Goal: Information Seeking & Learning: Check status

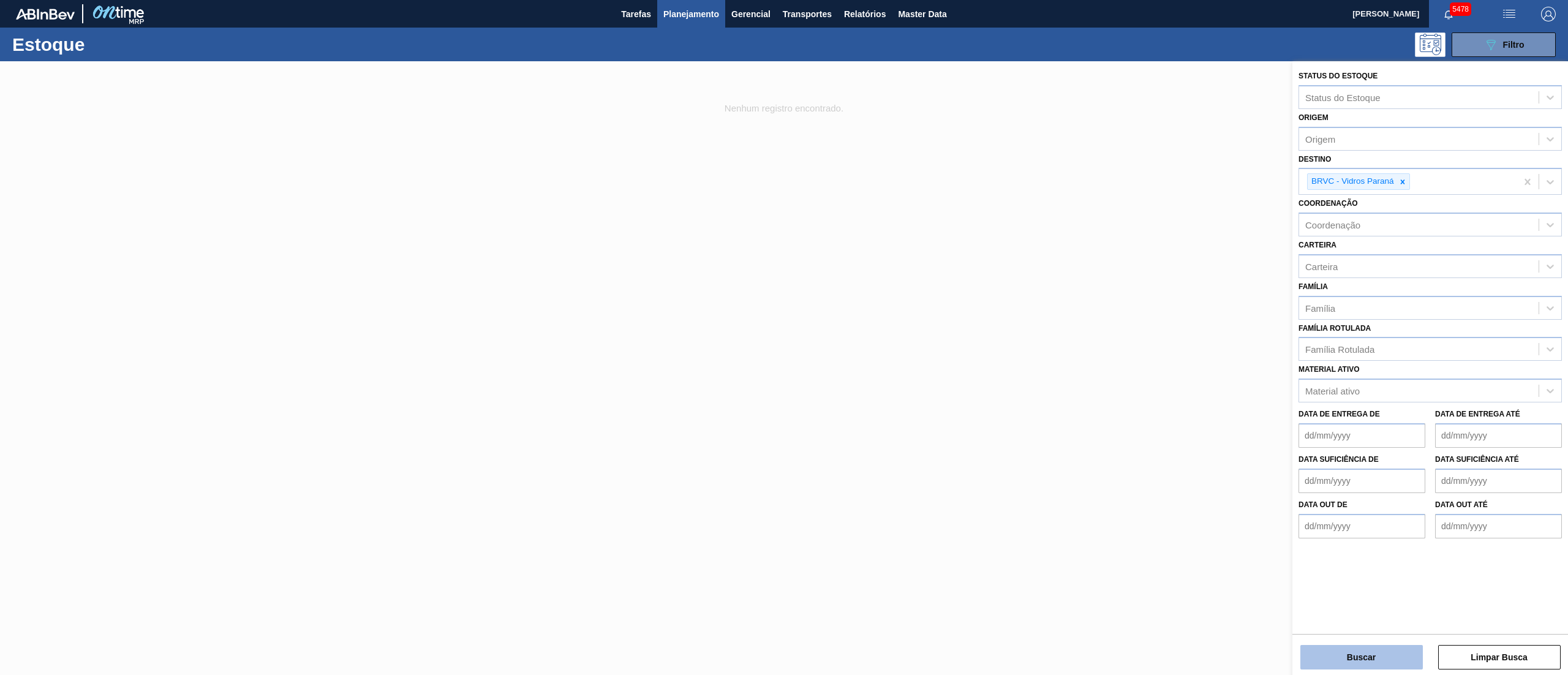
drag, startPoint x: 1399, startPoint y: 185, endPoint x: 1337, endPoint y: 654, distance: 473.1
click at [1338, 632] on div "Status do Estoque Status do Estoque Origem Origem Destino BRVC - Vidros Paraná …" at bounding box center [1430, 347] width 275 height 571
click at [1337, 654] on button "Buscar" at bounding box center [1361, 657] width 123 height 25
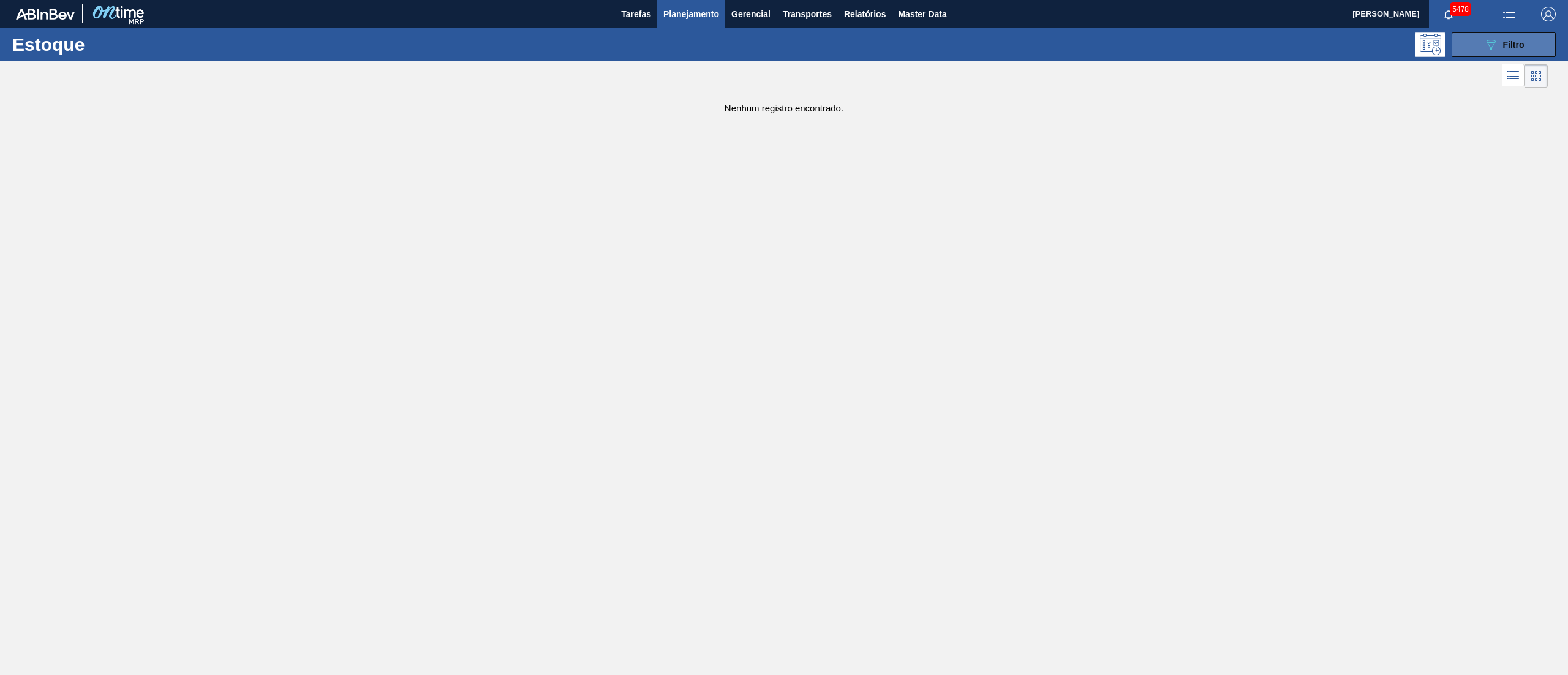
click at [1521, 51] on button "089F7B8B-B2A5-4AFE-B5C0-19BA573D28AC Filtro" at bounding box center [1504, 45] width 104 height 25
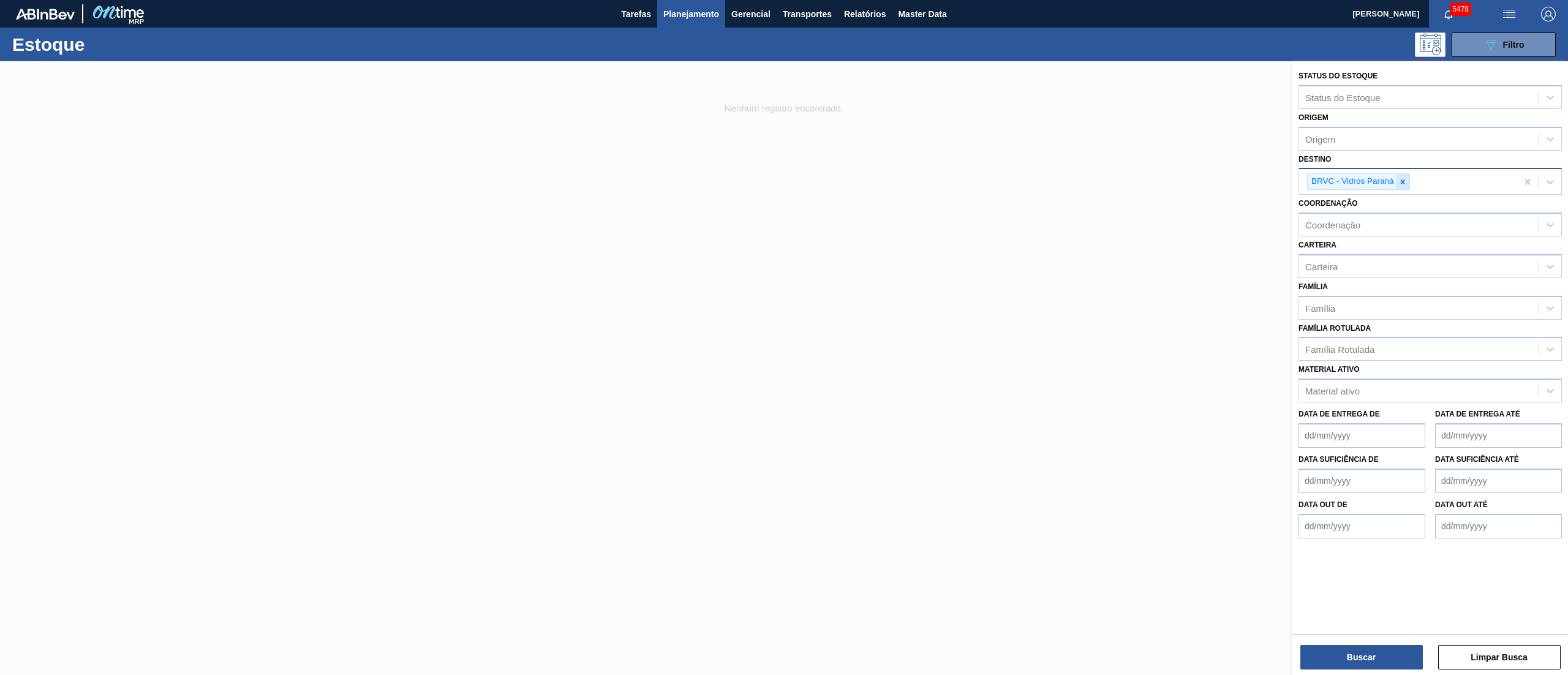
click at [1400, 183] on icon at bounding box center [1403, 182] width 8 height 8
click at [1375, 654] on button "Buscar" at bounding box center [1361, 657] width 123 height 25
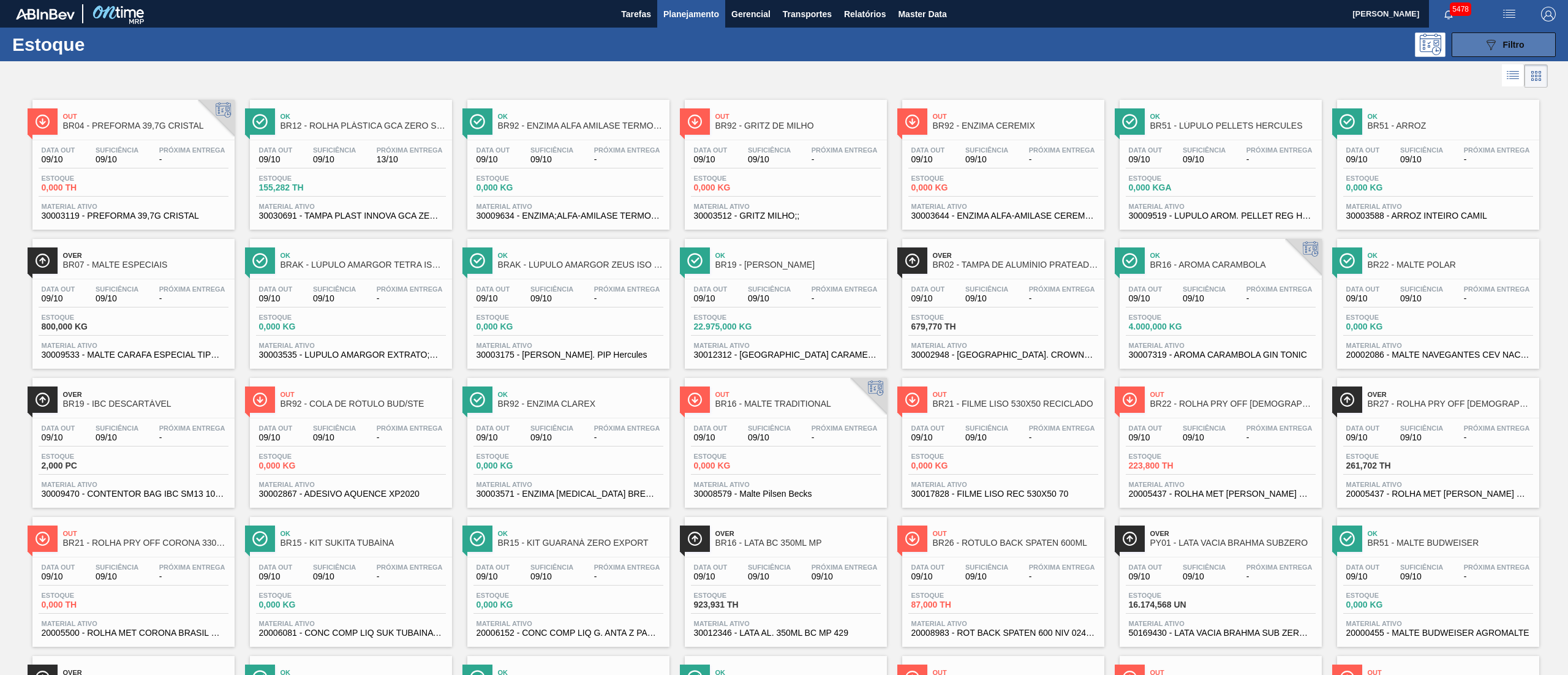
click at [1484, 51] on icon "089F7B8B-B2A5-4AFE-B5C0-19BA573D28AC" at bounding box center [1491, 45] width 15 height 15
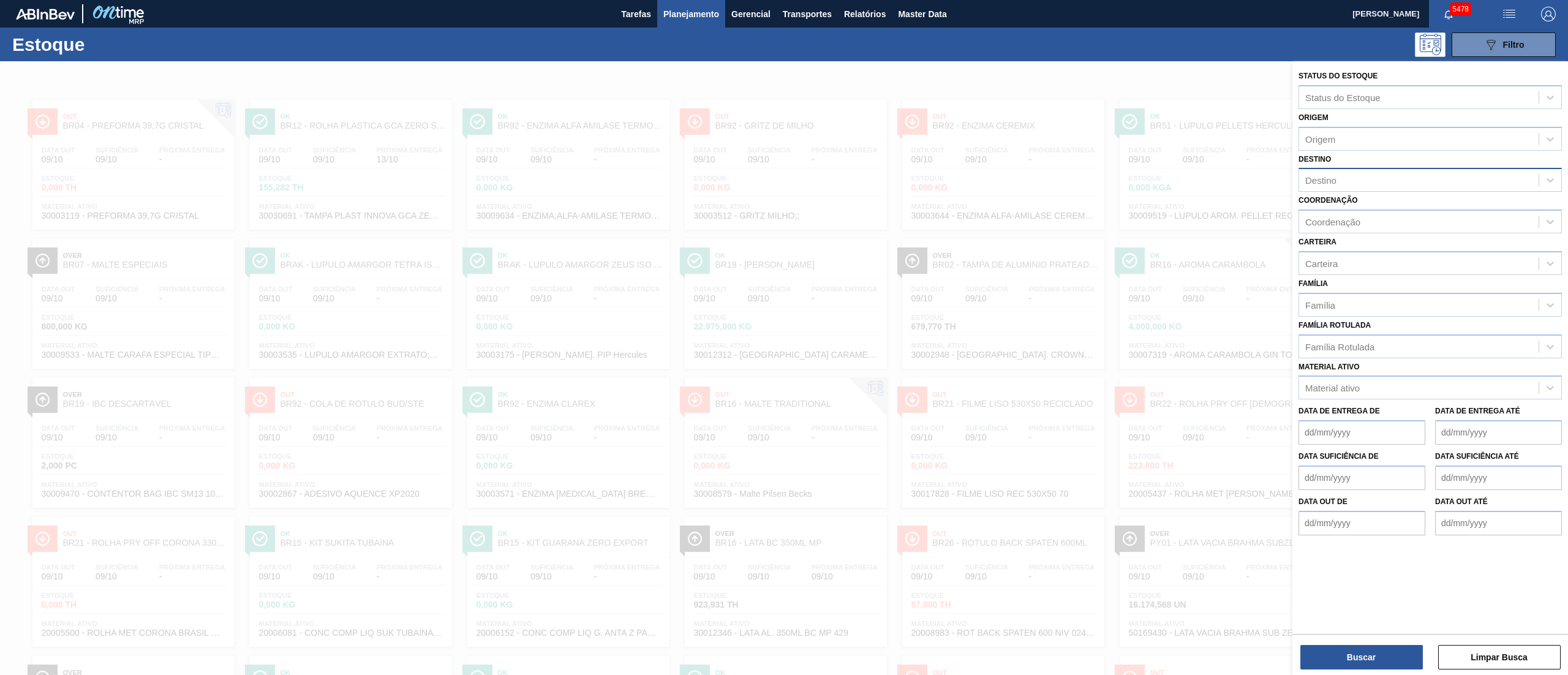
drag, startPoint x: 1339, startPoint y: 156, endPoint x: 1340, endPoint y: 176, distance: 20.0
click at [1339, 158] on div "Destino Destino" at bounding box center [1430, 171] width 263 height 41
click at [1340, 179] on div "Destino" at bounding box center [1419, 180] width 240 height 18
type input "brv3"
click at [1358, 204] on div "BRV3 - Vidros Rio" at bounding box center [1430, 210] width 263 height 23
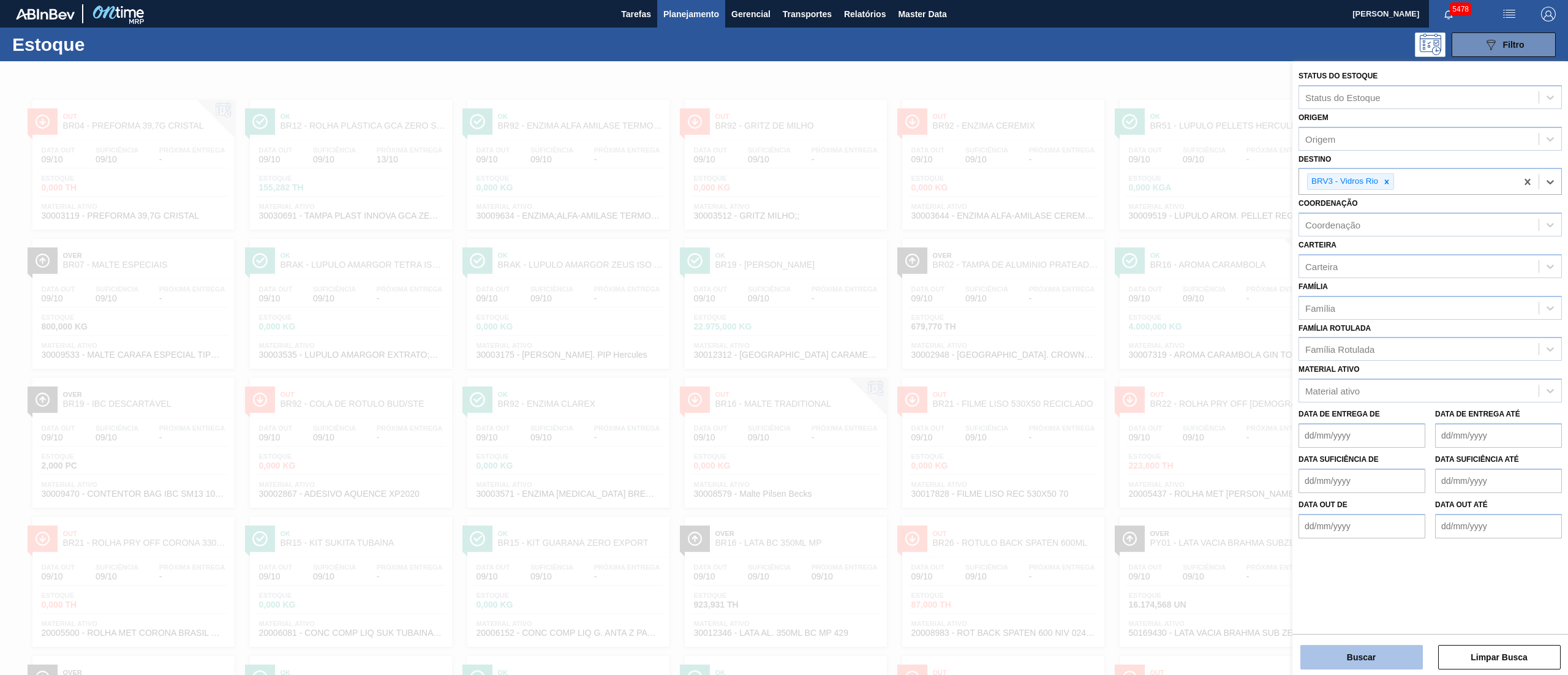
click at [1354, 661] on button "Buscar" at bounding box center [1361, 657] width 123 height 25
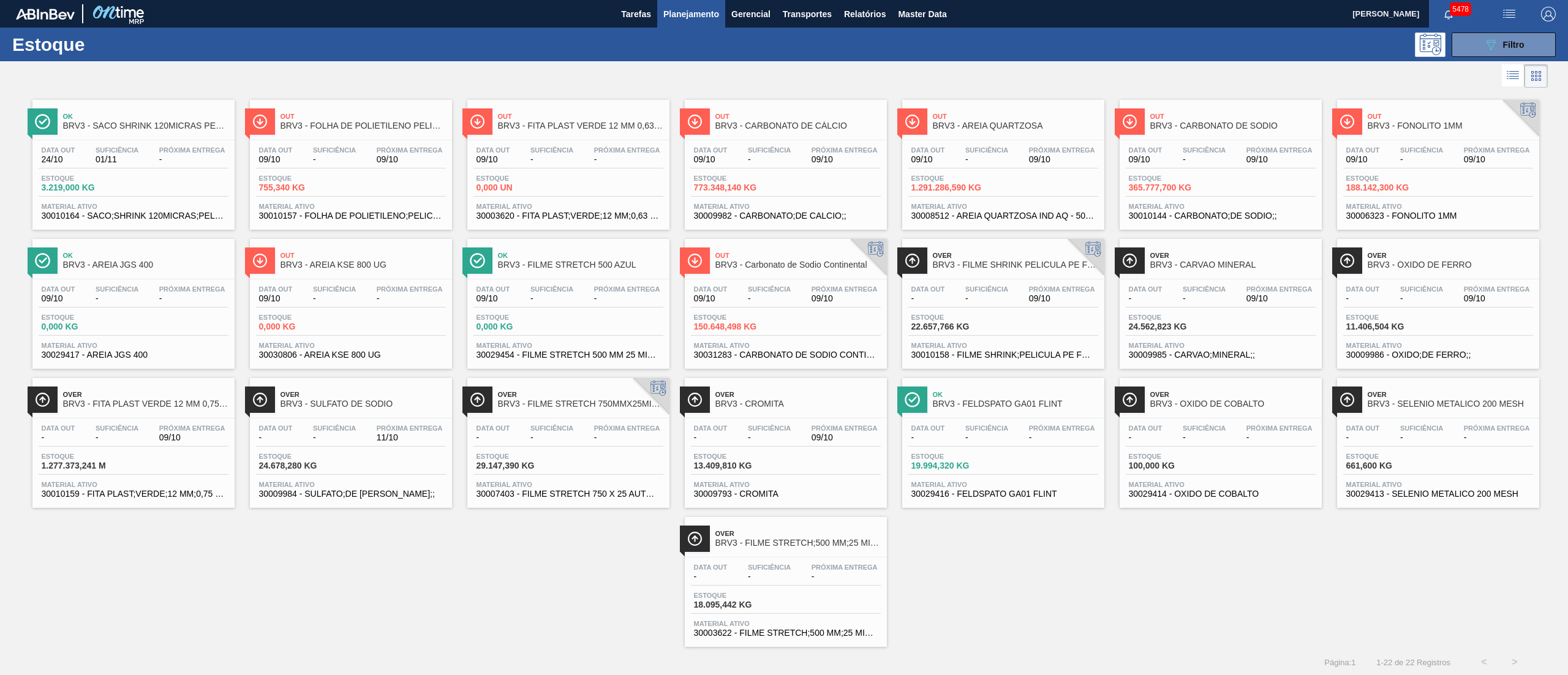
click at [968, 198] on div "Data out 09/10 Suficiência - Próxima Entrega 09/10 Estoque 1.291.286,590 KG Mat…" at bounding box center [1003, 182] width 202 height 84
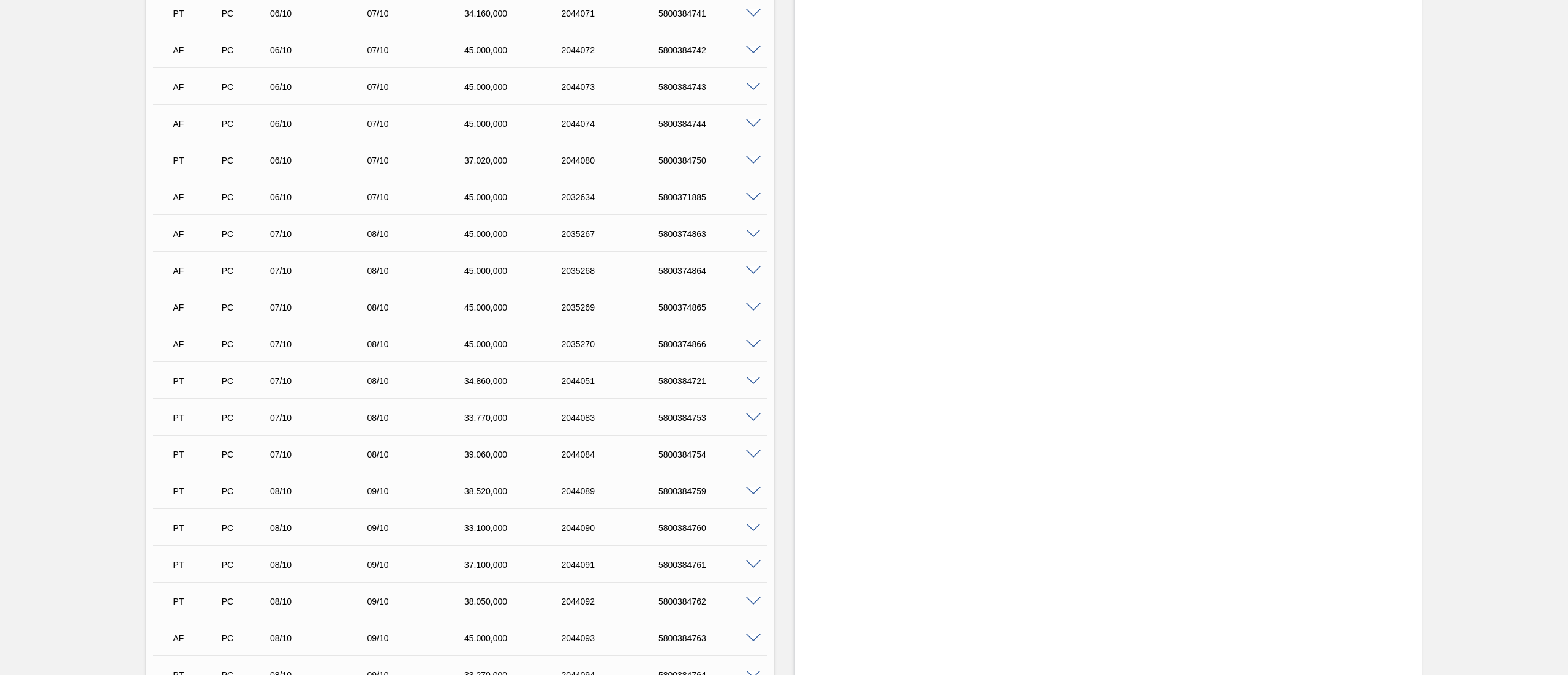
scroll to position [13675, 0]
drag, startPoint x: 659, startPoint y: 276, endPoint x: 717, endPoint y: 272, distance: 58.1
click at [717, 272] on div "5800374866" at bounding box center [710, 273] width 111 height 10
copy div "5800374866"
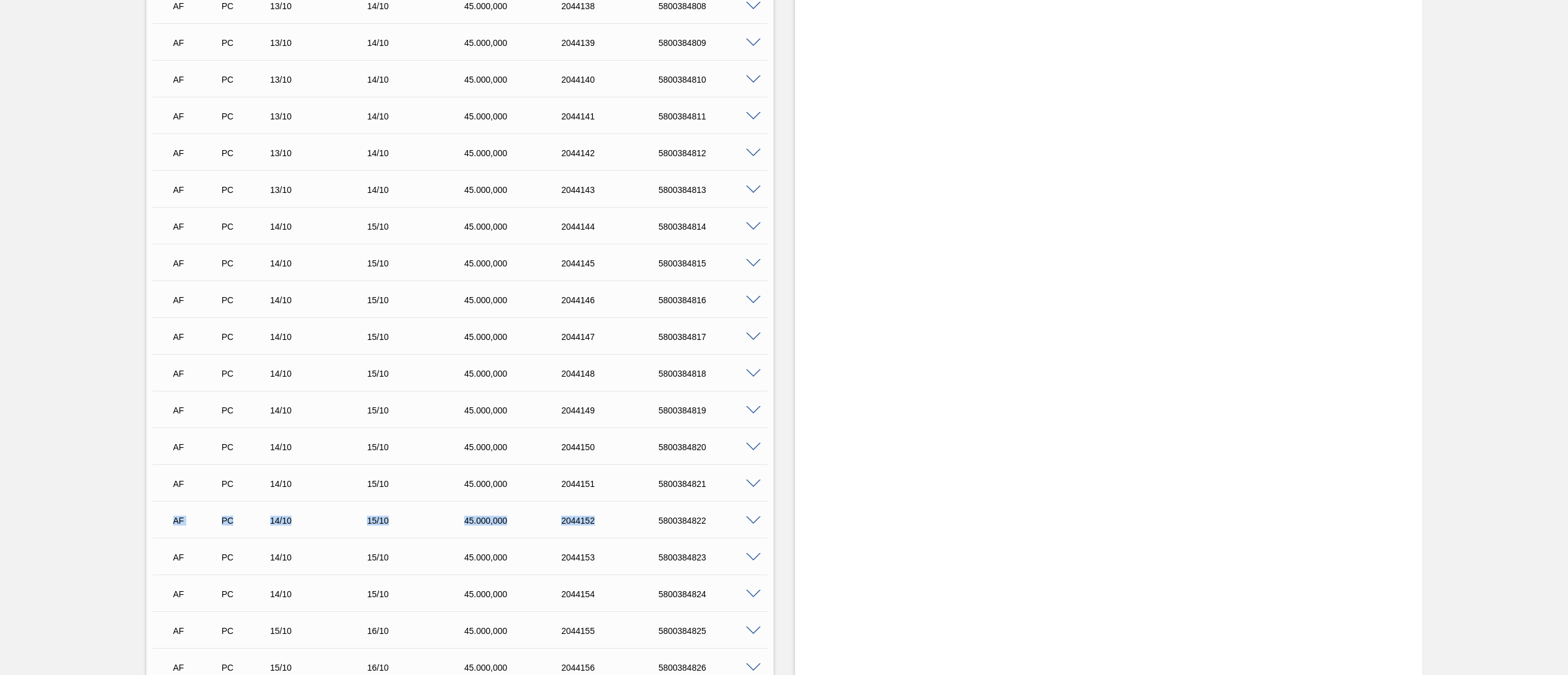
drag, startPoint x: 648, startPoint y: 502, endPoint x: 706, endPoint y: 485, distance: 60.4
click at [706, 485] on div "5800384821" at bounding box center [710, 484] width 111 height 10
drag, startPoint x: 648, startPoint y: 487, endPoint x: 712, endPoint y: 485, distance: 64.0
click at [712, 485] on div "AF PC 14/10 15/10 45.000,000 2044151 5800384821" at bounding box center [456, 483] width 583 height 25
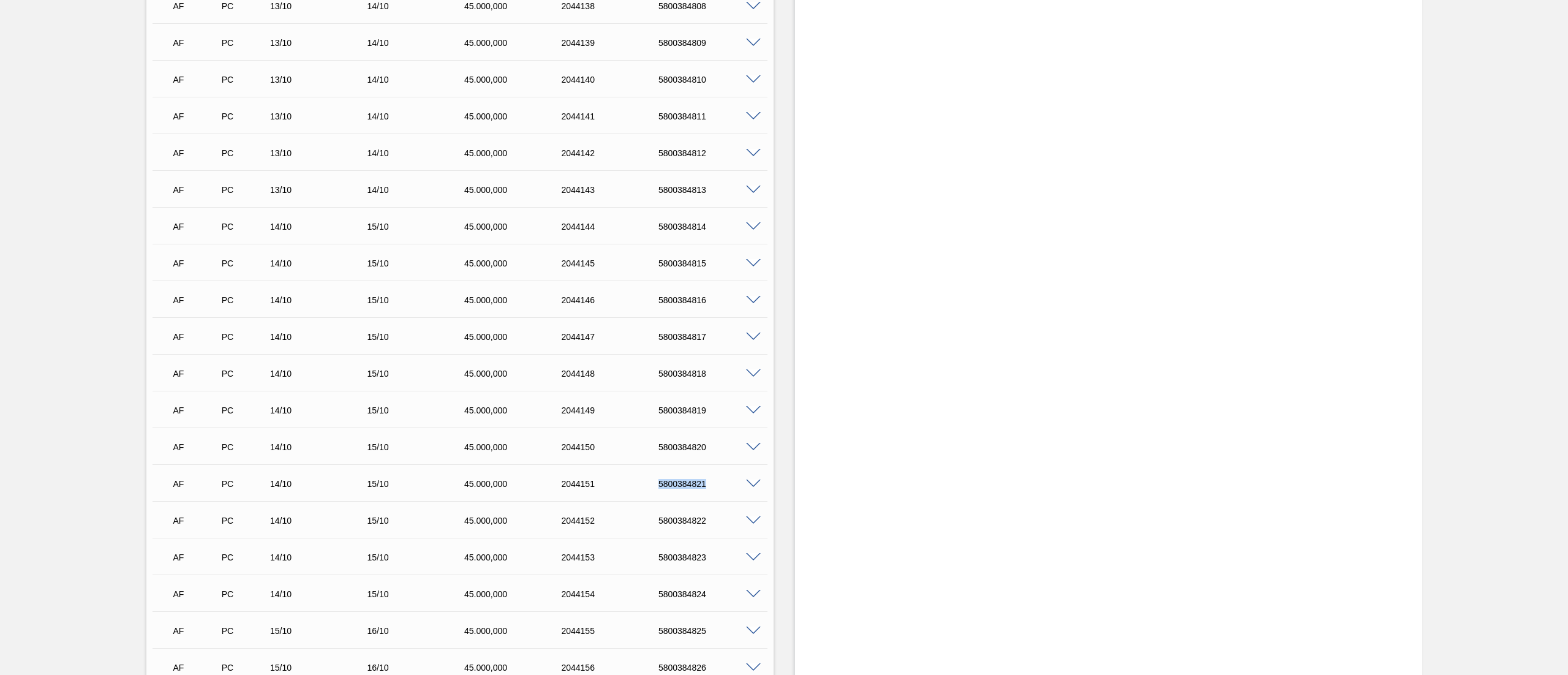
copy div "5800384821"
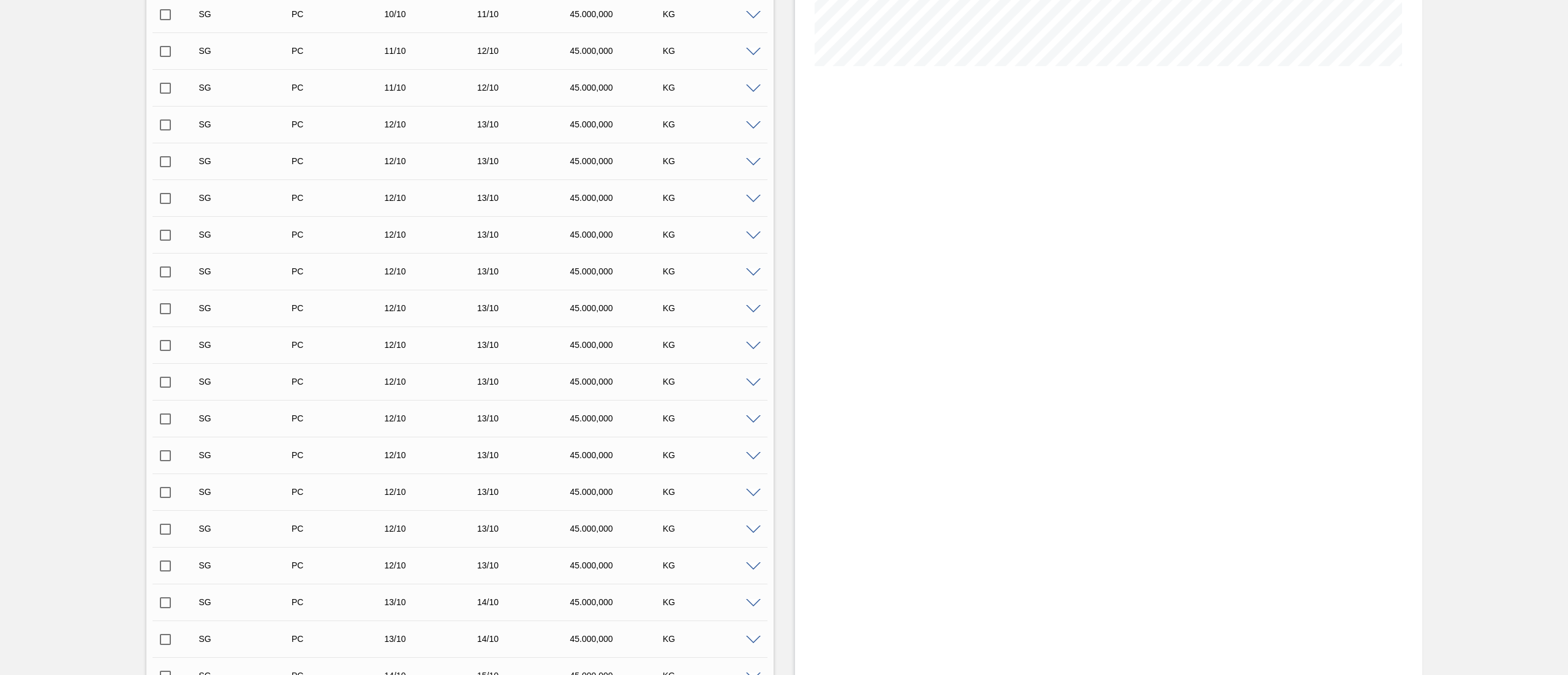
scroll to position [0, 0]
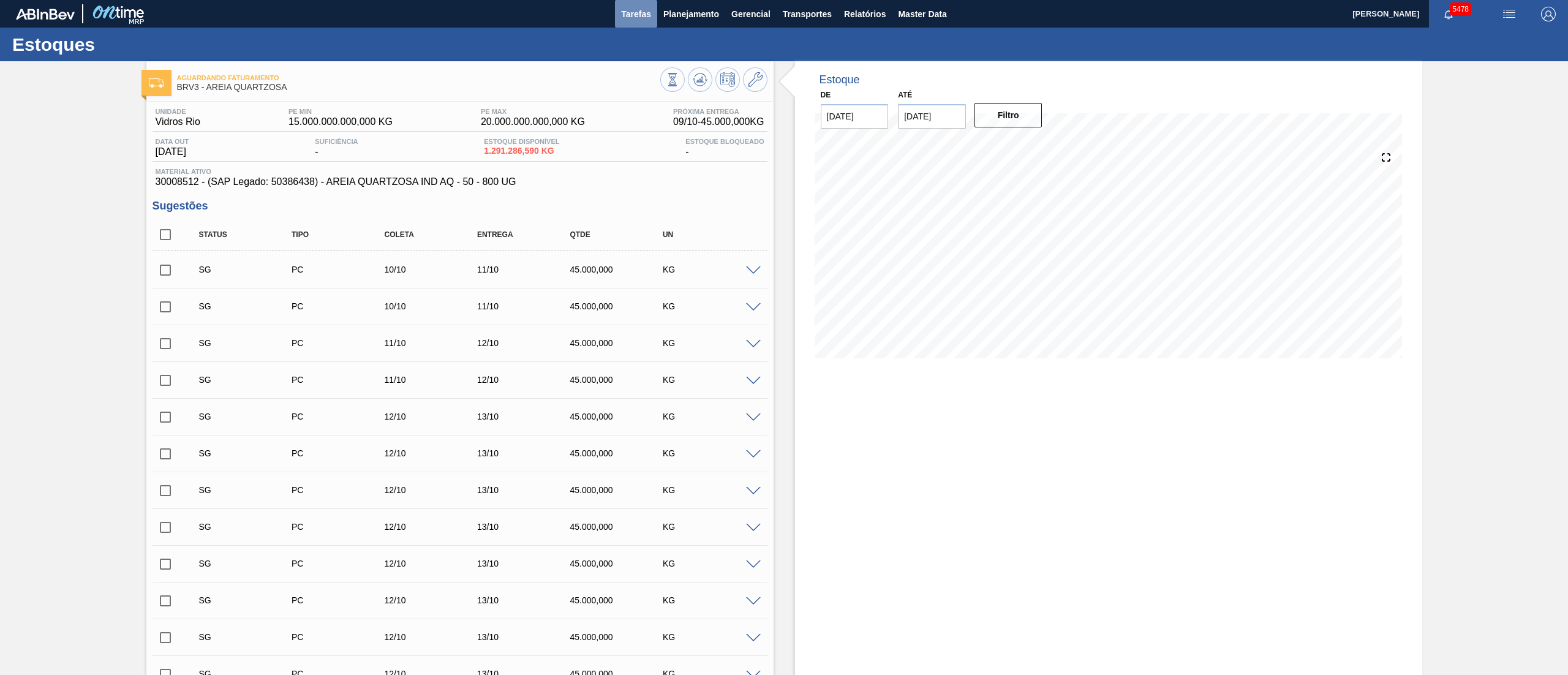
click at [654, 23] on button "Tarefas" at bounding box center [636, 14] width 42 height 28
click at [676, 17] on span "Planejamento" at bounding box center [691, 14] width 56 height 15
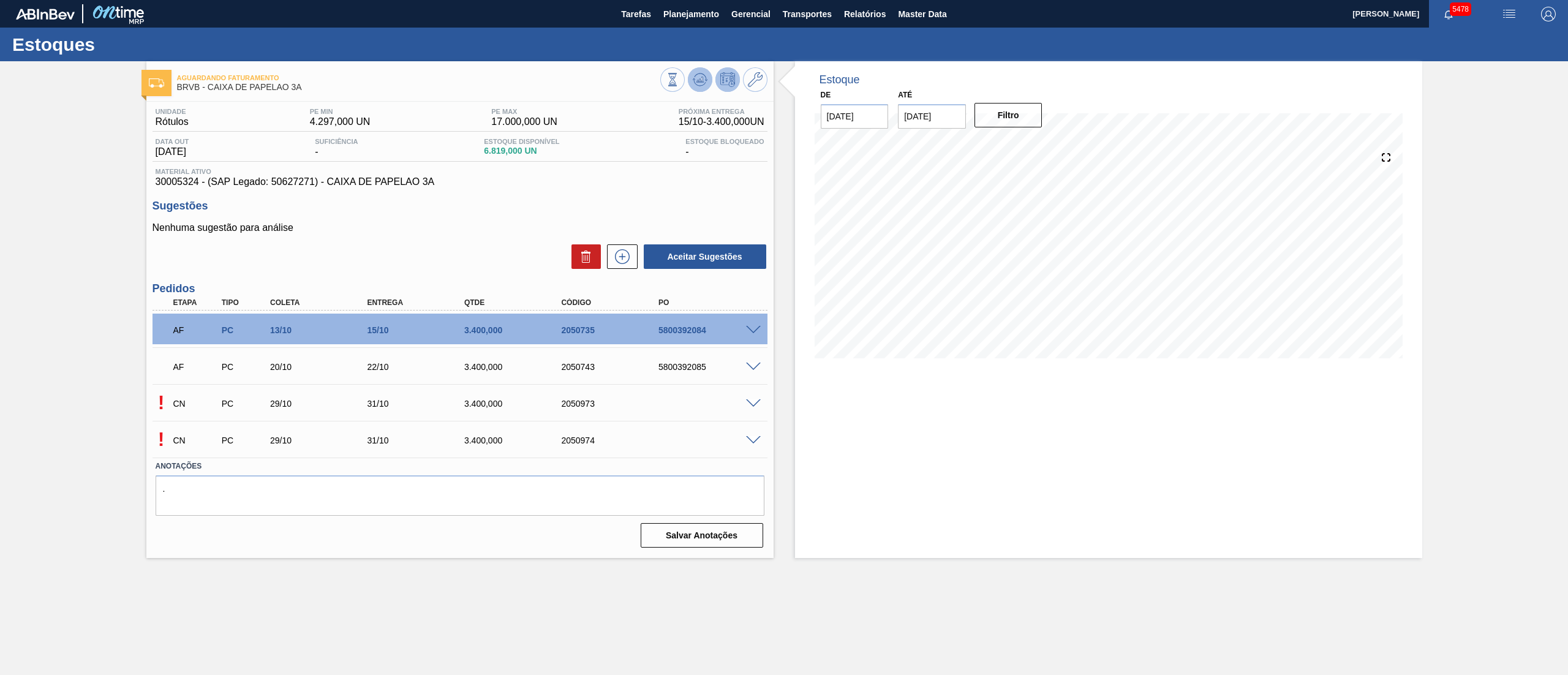
click at [695, 85] on icon at bounding box center [700, 80] width 15 height 15
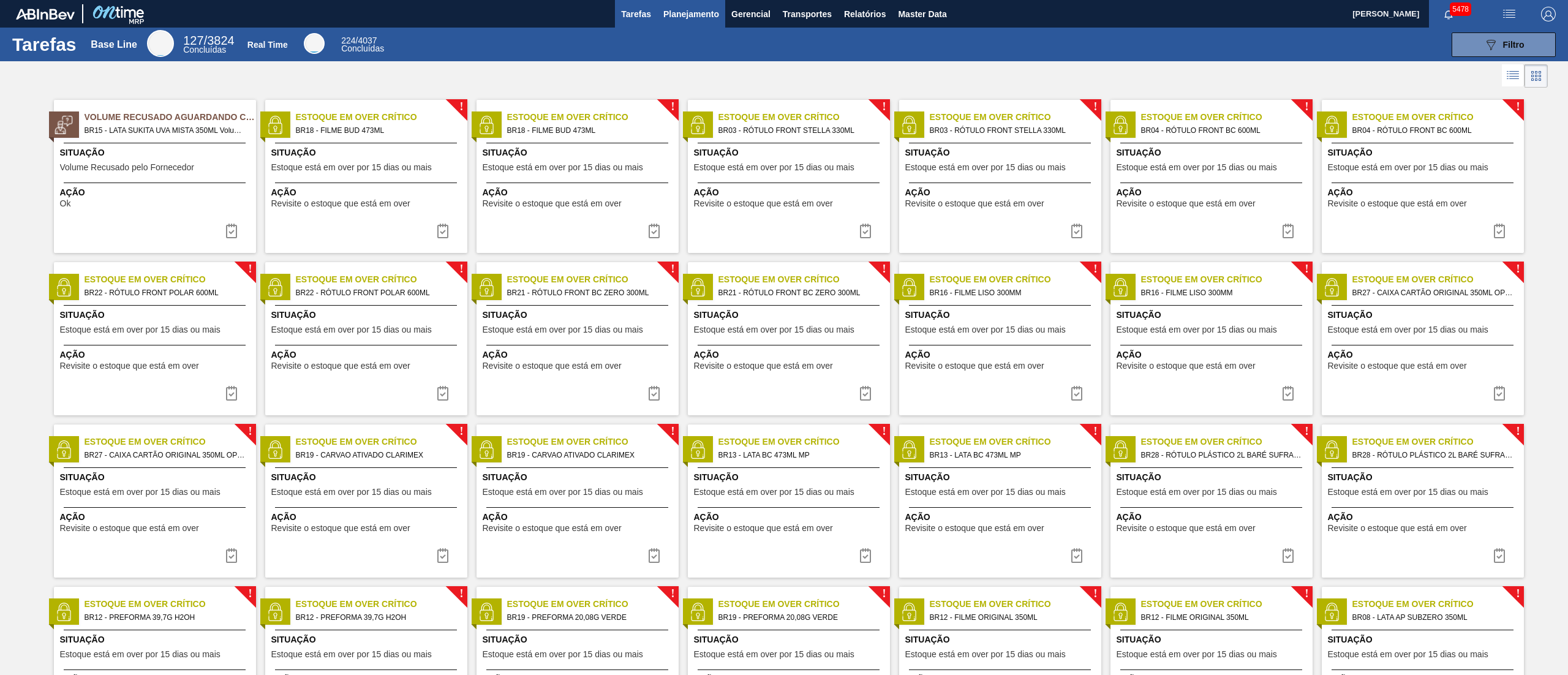
click at [677, 14] on span "Planejamento" at bounding box center [691, 14] width 56 height 15
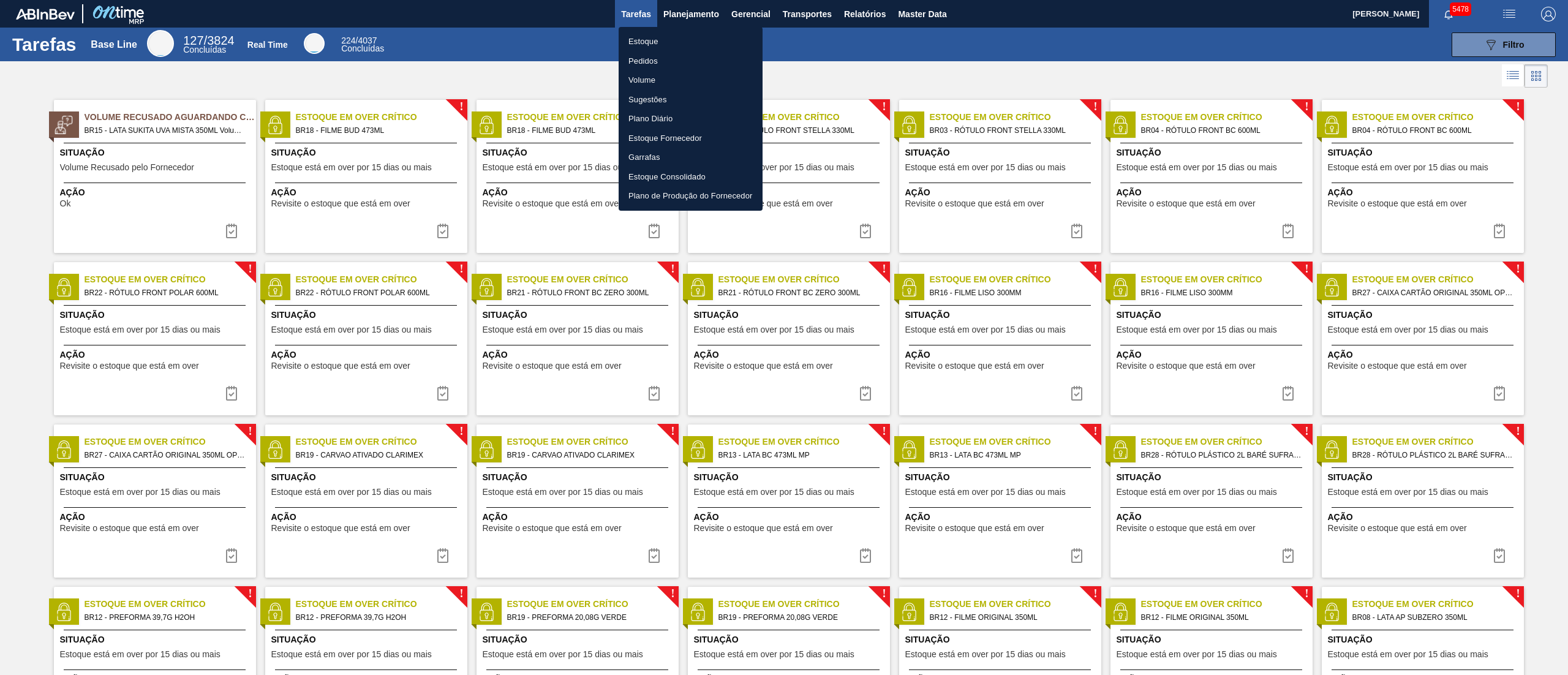
click at [674, 34] on li "Estoque" at bounding box center [690, 41] width 144 height 19
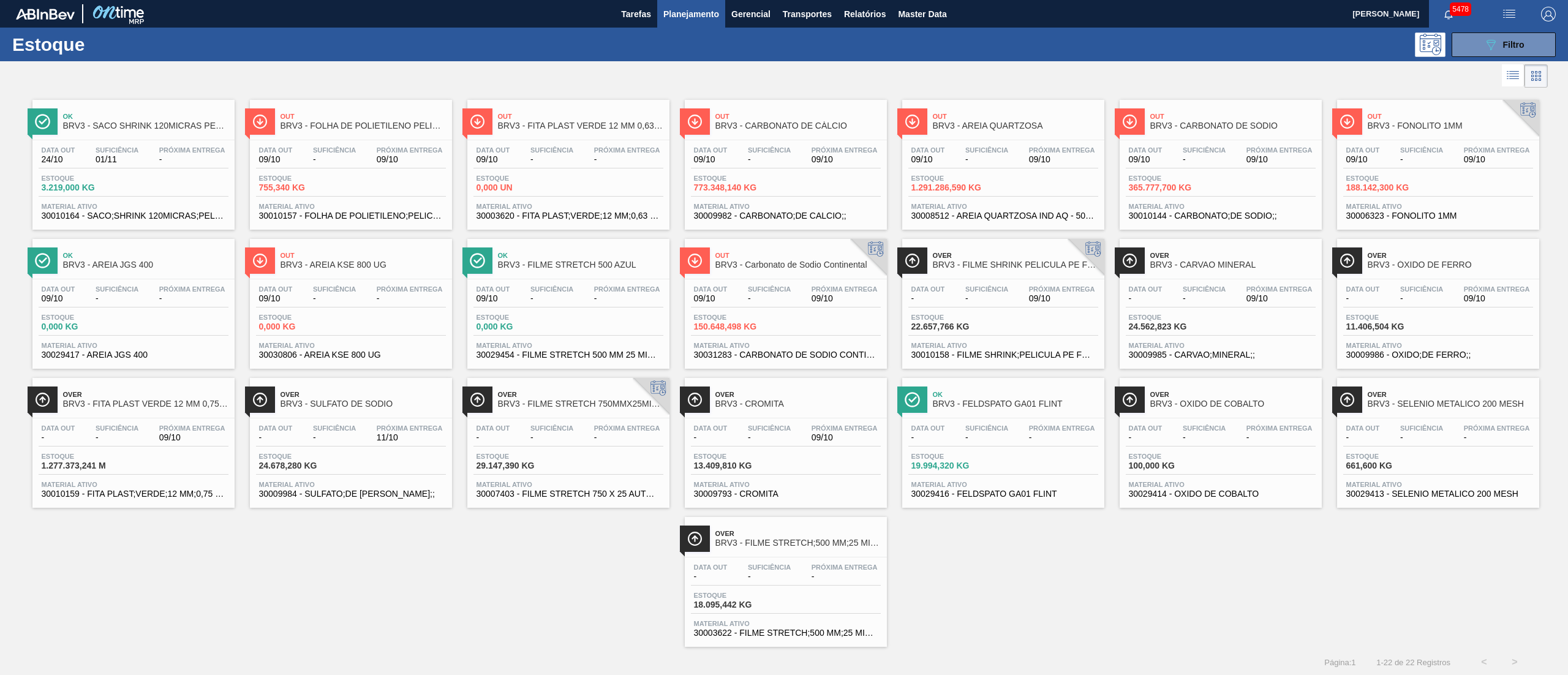
click at [489, 480] on div "Data out - Suficiência - Próxima Entrega - Estoque 29.147,390 KG Material ativo…" at bounding box center [568, 460] width 202 height 84
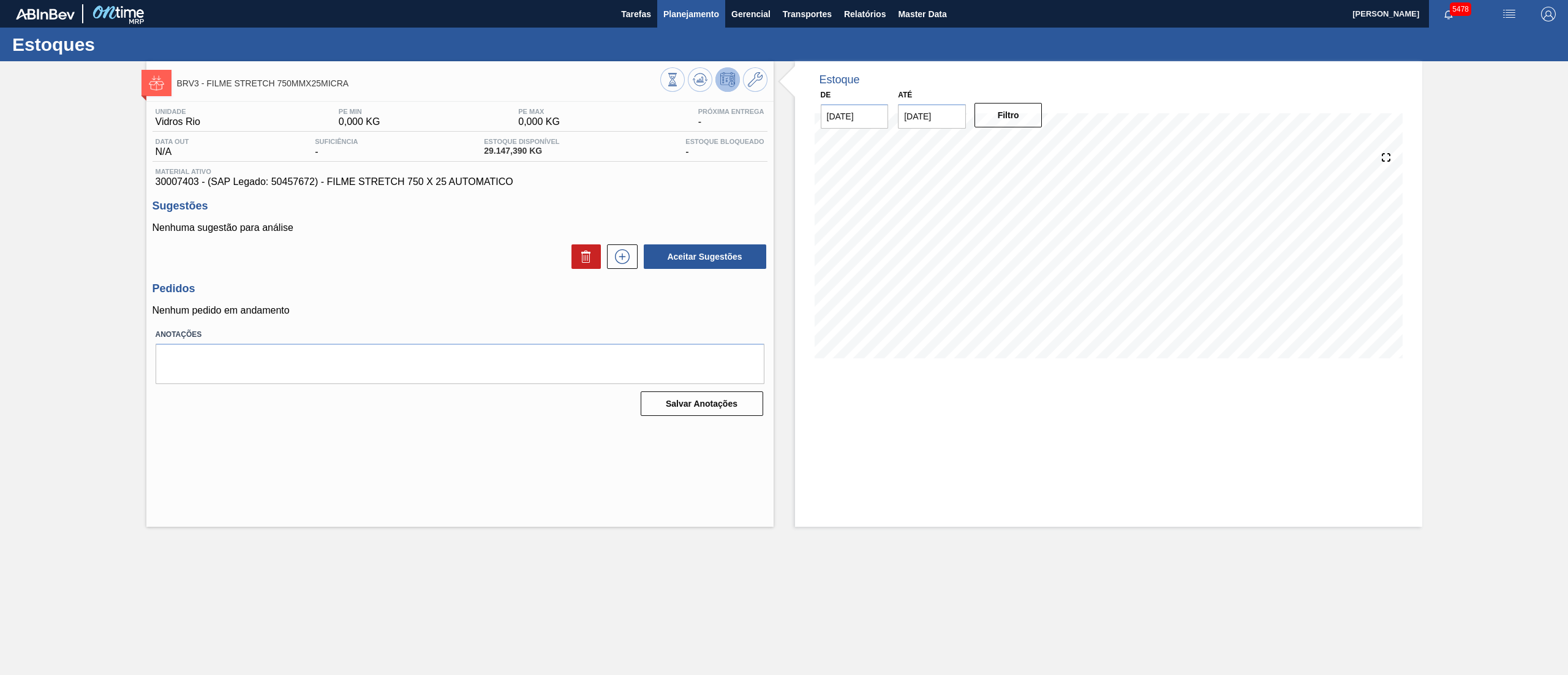
click at [699, 16] on span "Planejamento" at bounding box center [691, 14] width 56 height 15
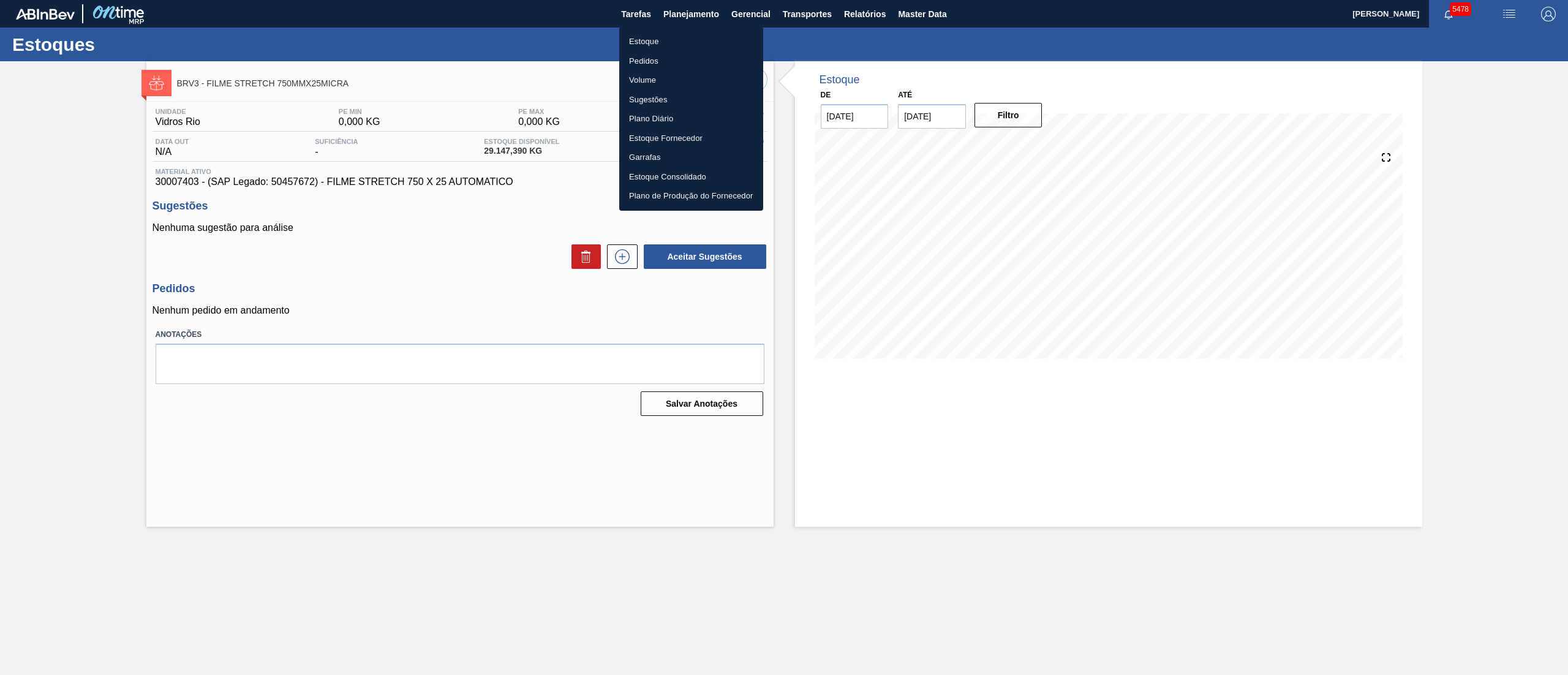
click at [648, 39] on li "Estoque" at bounding box center [691, 41] width 144 height 19
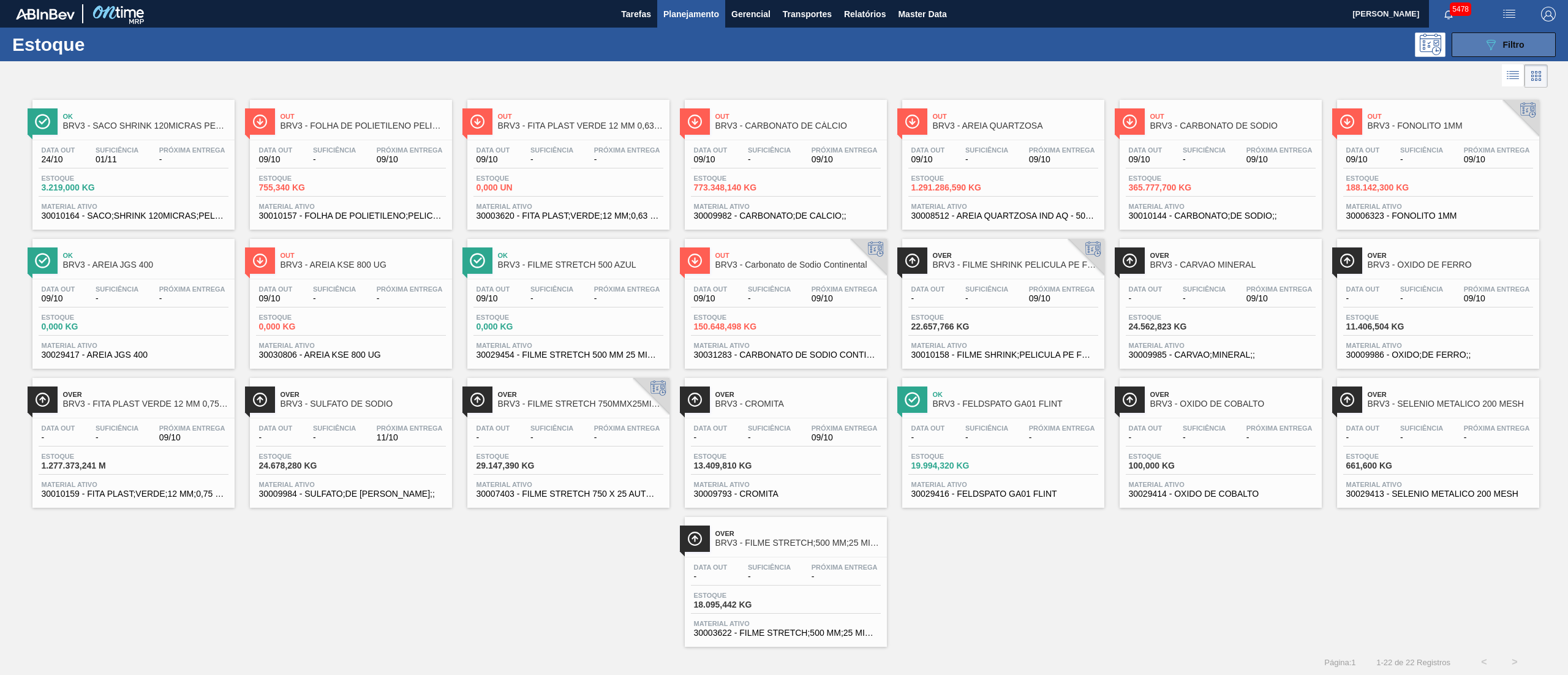
click at [1508, 48] on span "Filtro" at bounding box center [1514, 44] width 21 height 10
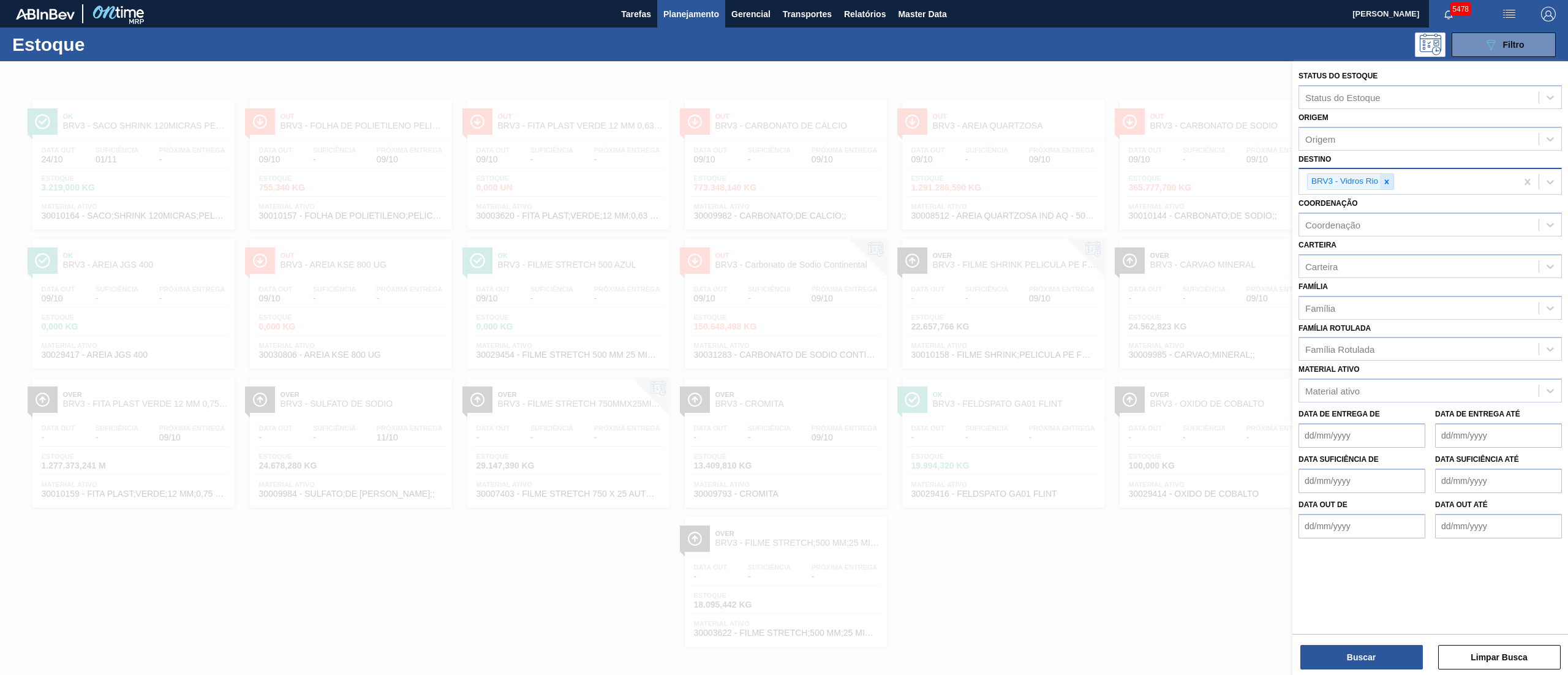
click at [1388, 182] on icon at bounding box center [1387, 182] width 8 height 8
type input "v"
type input "brvc"
drag, startPoint x: 1381, startPoint y: 213, endPoint x: 1353, endPoint y: 198, distance: 31.8
click at [1380, 213] on div "BRVC - Vidros Paraná" at bounding box center [1430, 210] width 263 height 23
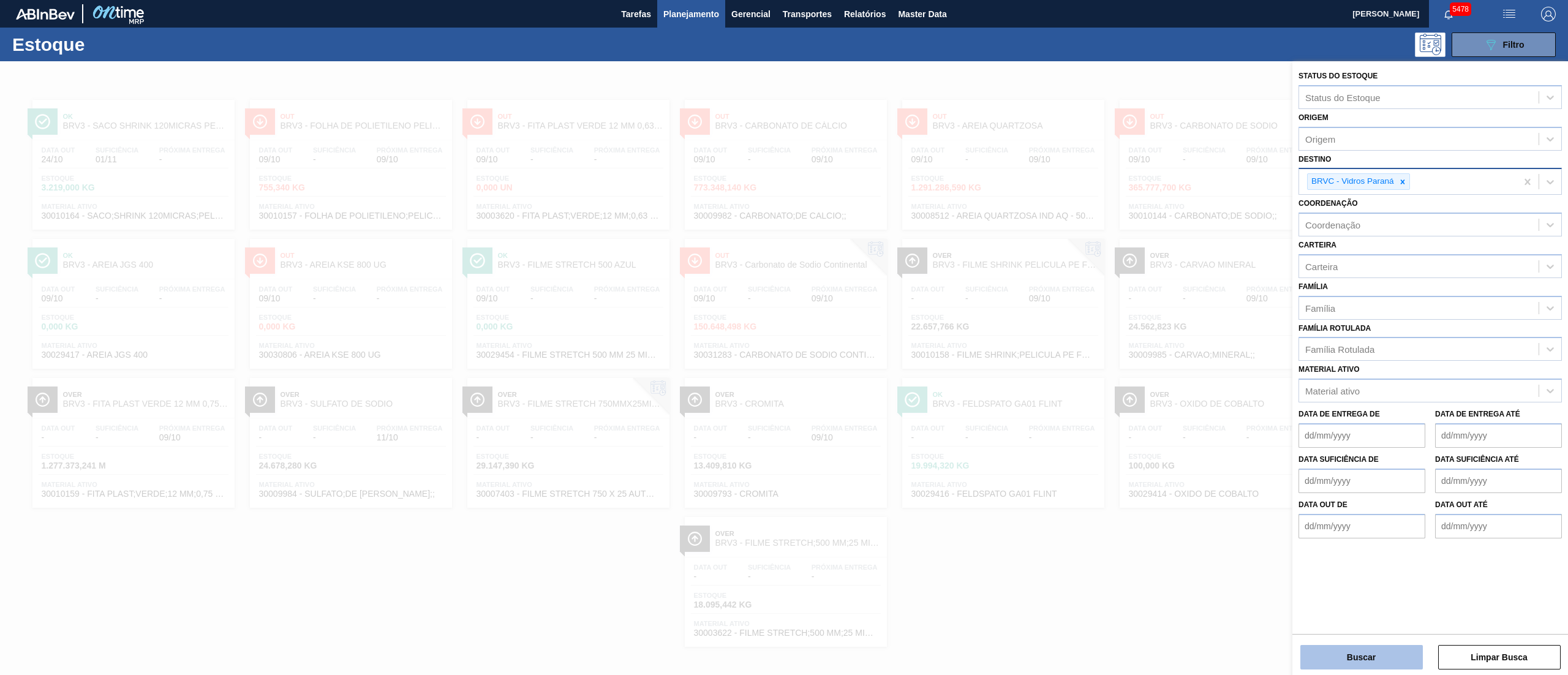
click at [1340, 659] on button "Buscar" at bounding box center [1361, 657] width 123 height 25
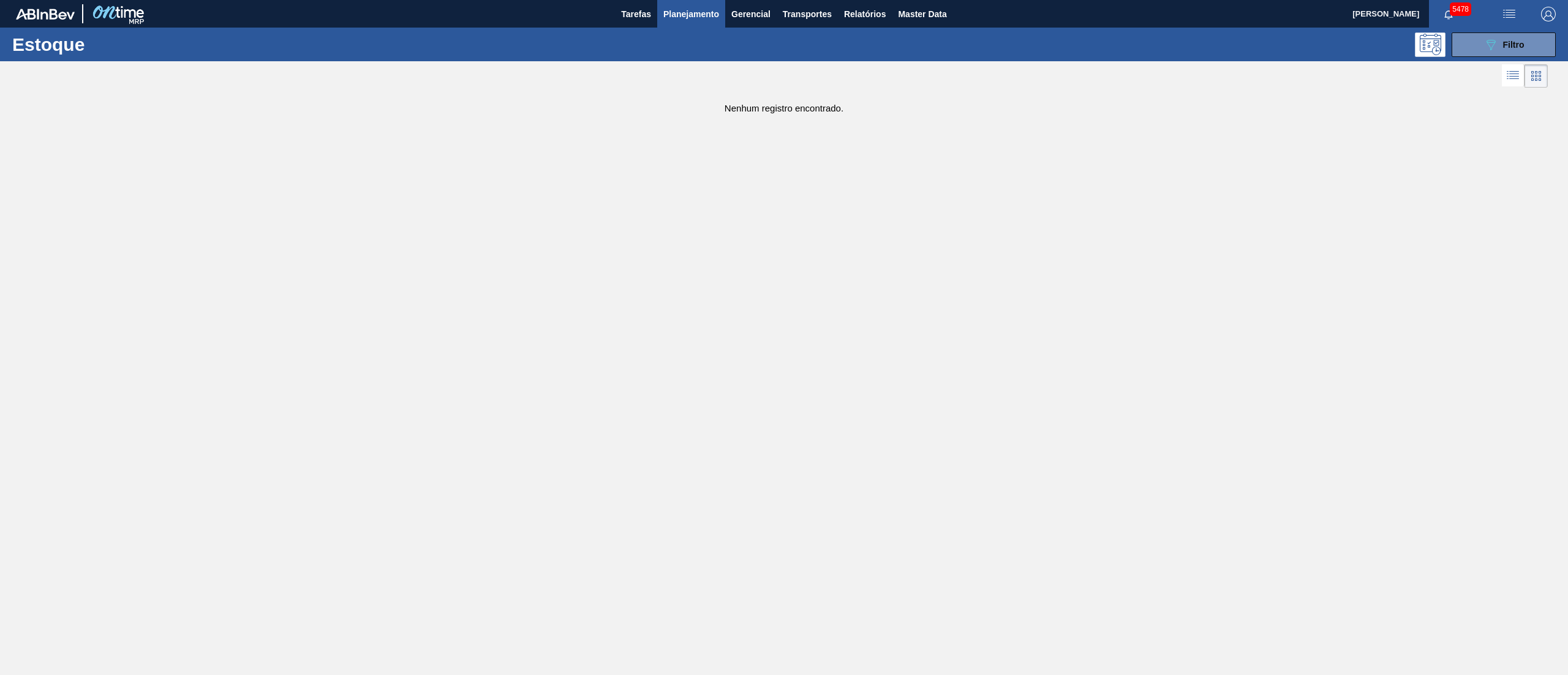
click at [1448, 9] on span "button" at bounding box center [1448, 14] width 10 height 10
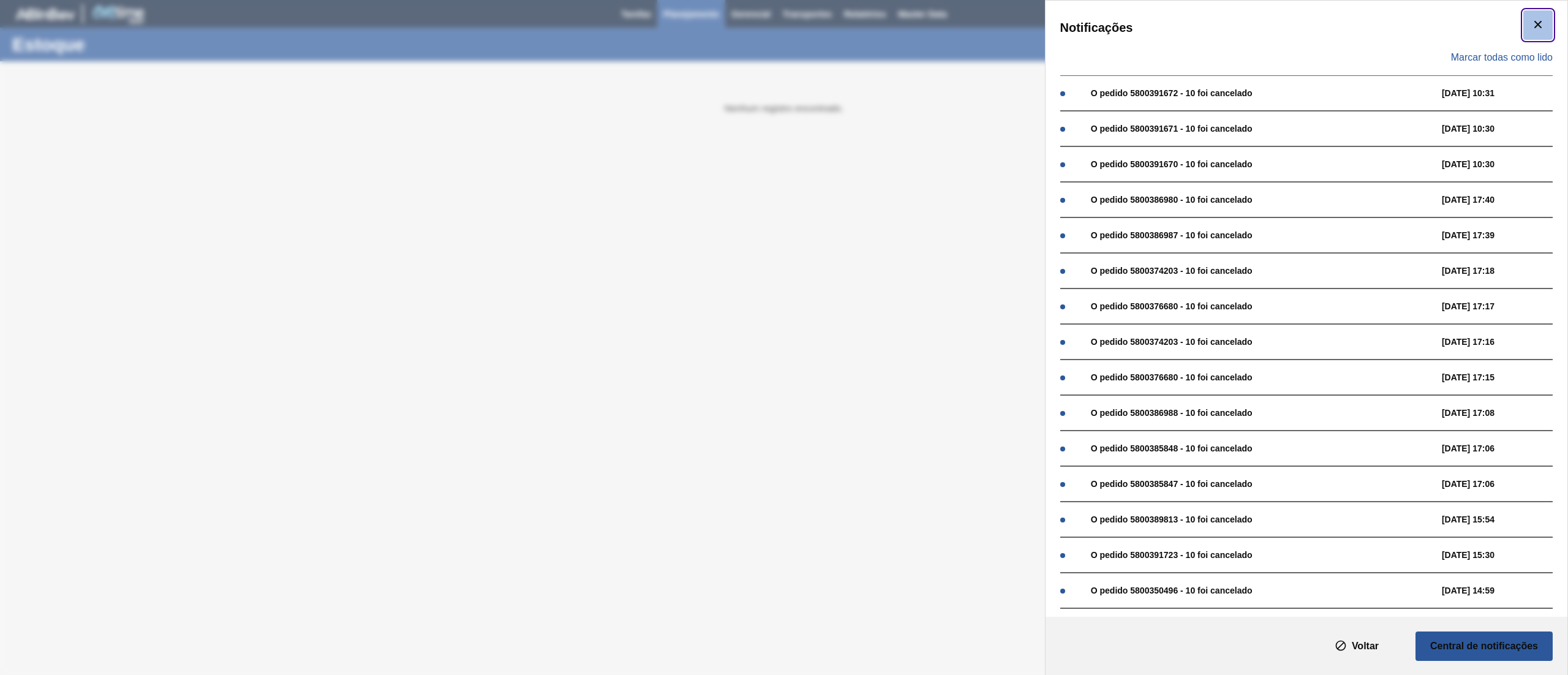
click at [1524, 29] on button "botão de ícone" at bounding box center [1538, 25] width 29 height 29
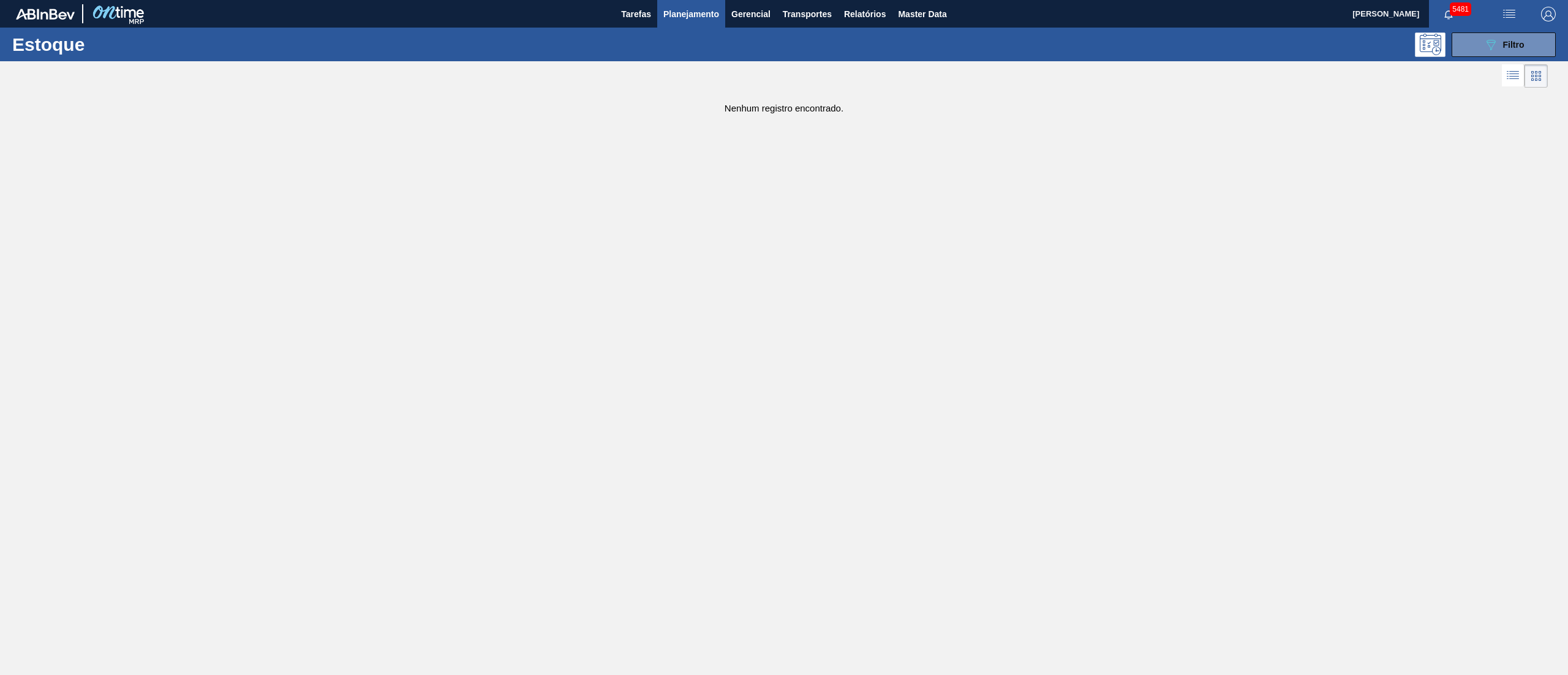
click at [1455, 17] on span "button" at bounding box center [1448, 14] width 29 height 10
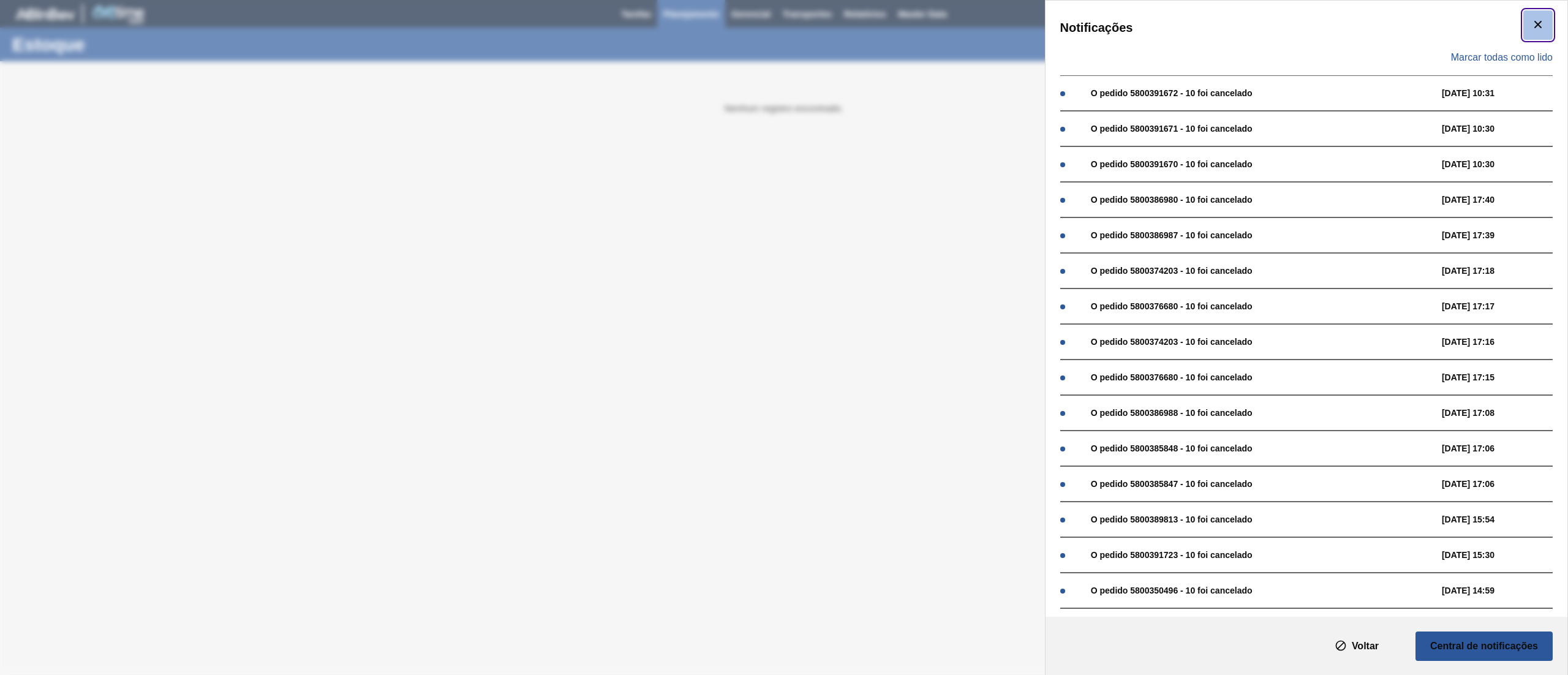
click at [1534, 21] on icon "botão de ícone" at bounding box center [1538, 24] width 15 height 15
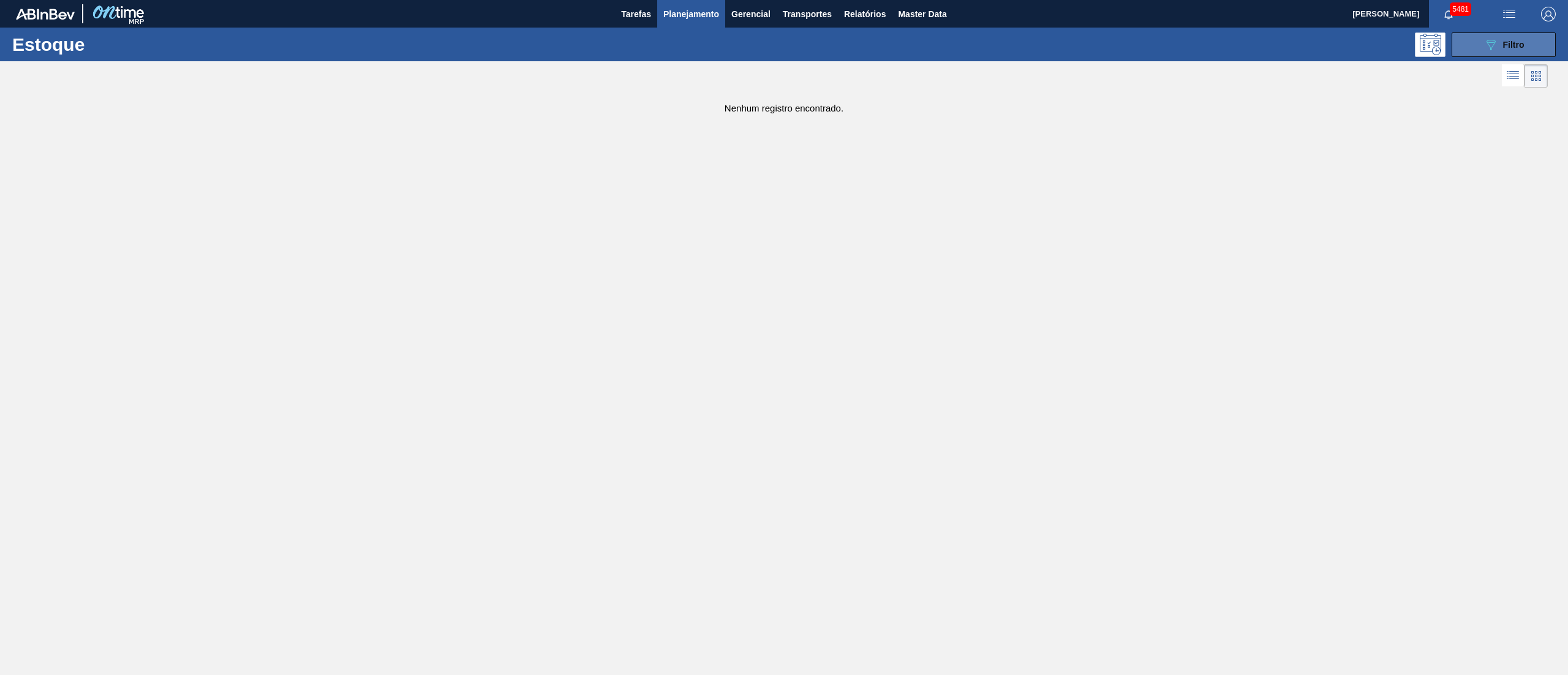
click at [1532, 45] on button "089F7B8B-B2A5-4AFE-B5C0-19BA573D28AC Filtro" at bounding box center [1504, 45] width 104 height 25
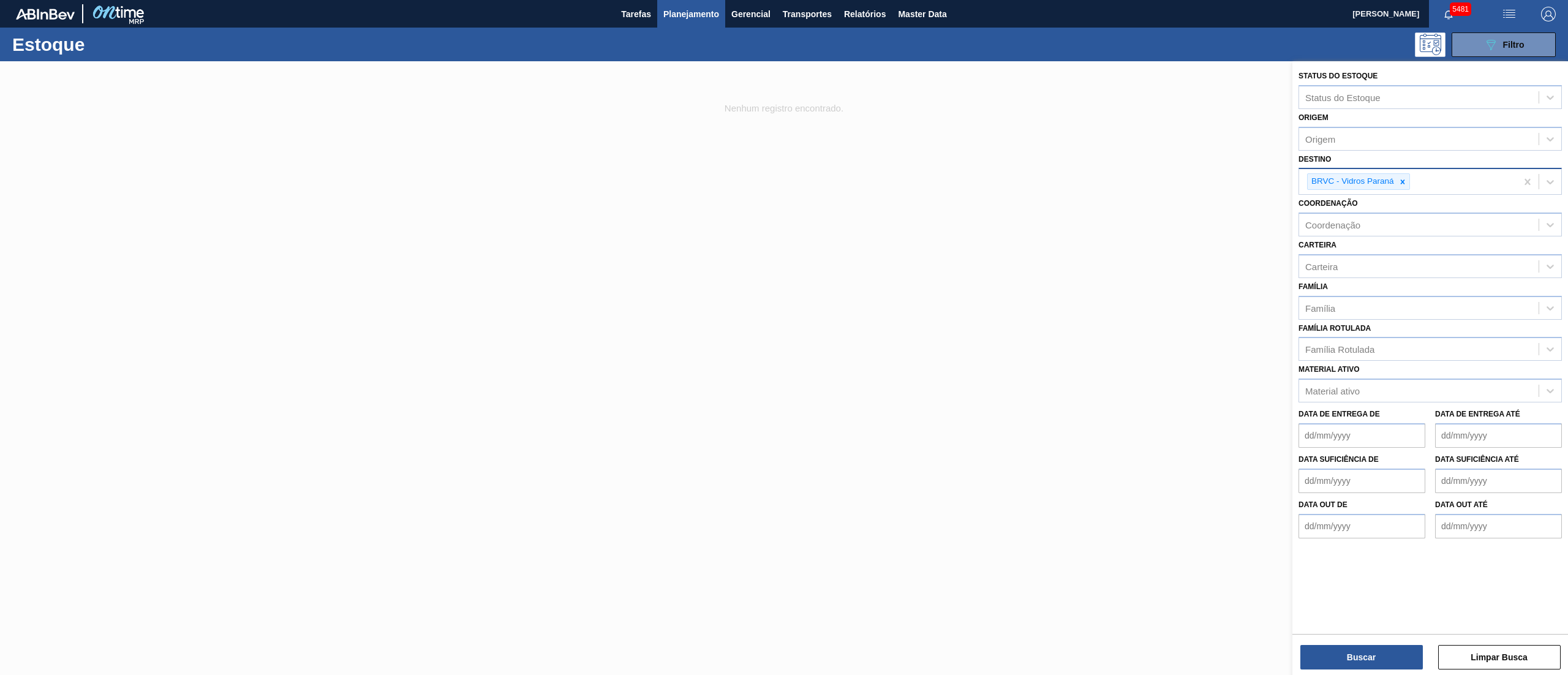
click at [1401, 184] on icon at bounding box center [1403, 182] width 8 height 8
click at [1336, 653] on button "Buscar" at bounding box center [1361, 657] width 123 height 25
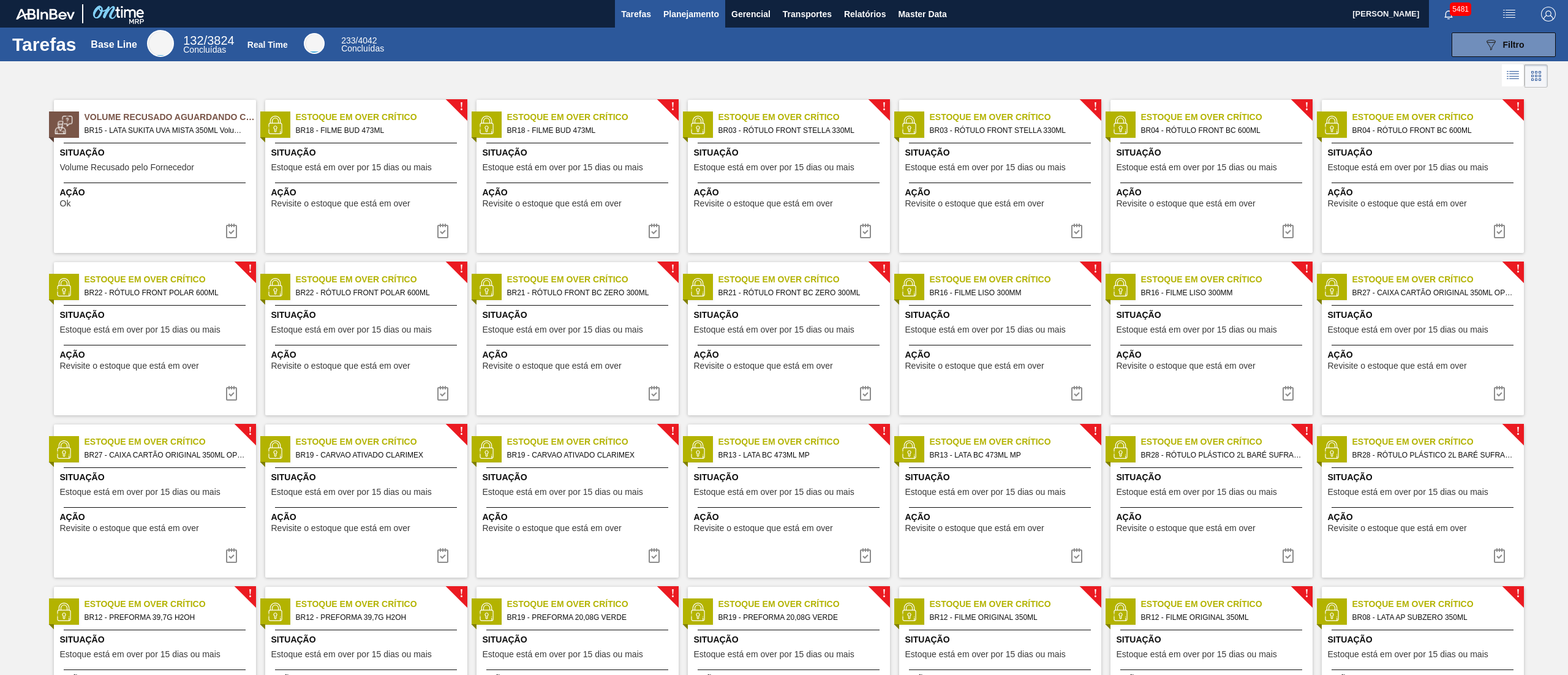
click at [707, 22] on button "Planejamento" at bounding box center [691, 14] width 68 height 28
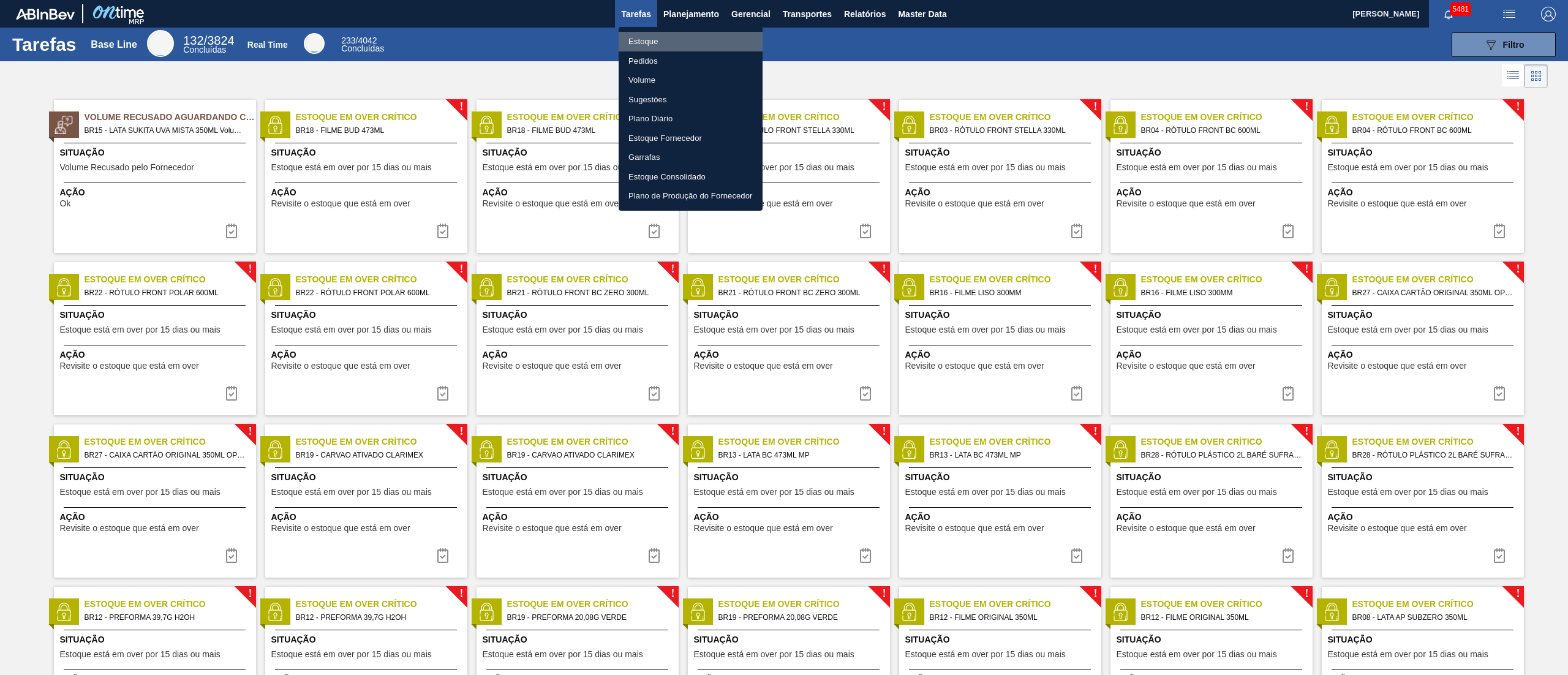
click at [638, 40] on li "Estoque" at bounding box center [690, 41] width 144 height 19
